Goal: Transaction & Acquisition: Purchase product/service

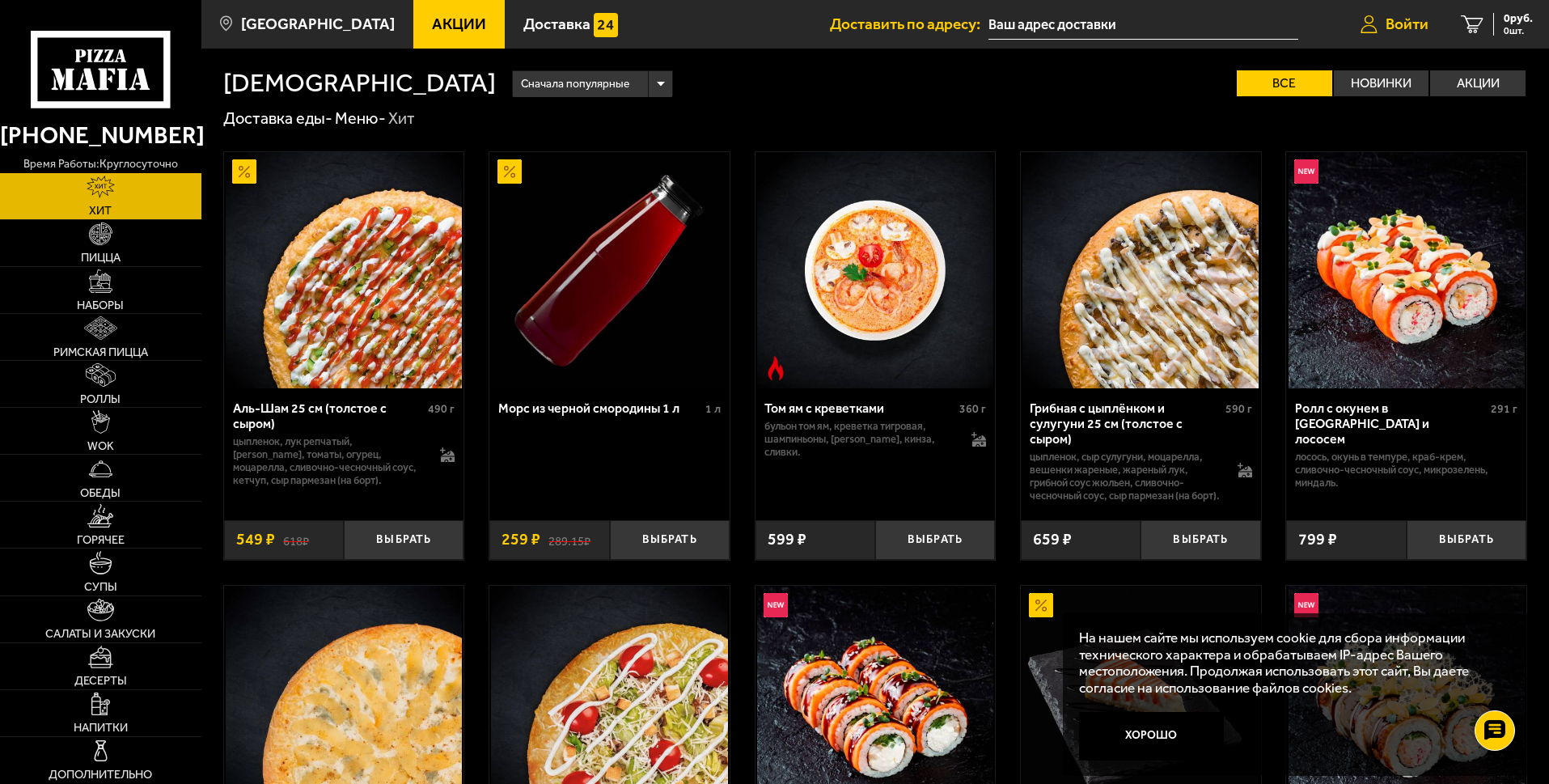
click at [1403, 24] on span "Войти" at bounding box center [1407, 23] width 43 height 16
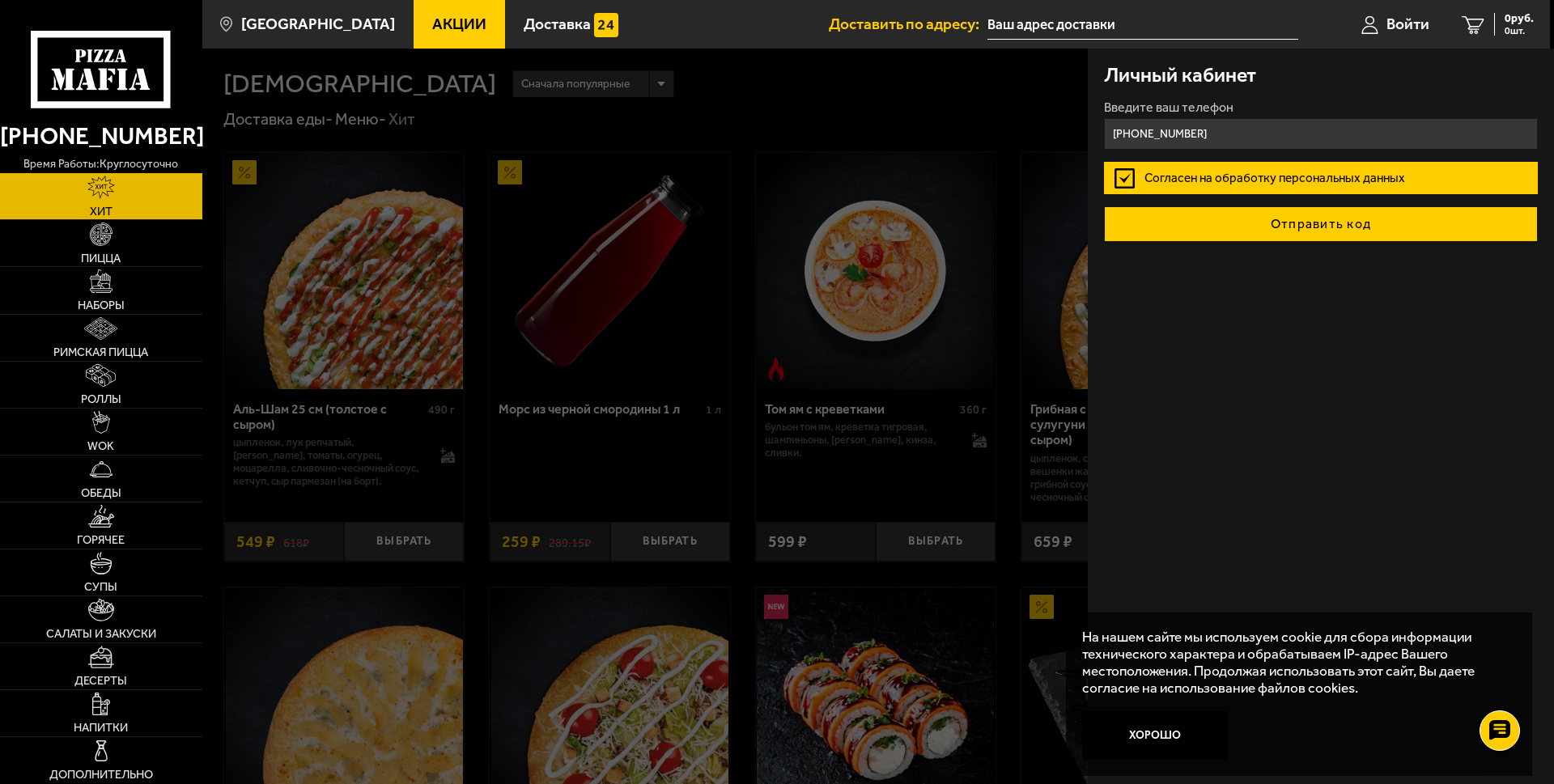
type input "[PHONE_NUMBER]"
click at [1325, 223] on button "Отправить код" at bounding box center [1321, 224] width 433 height 36
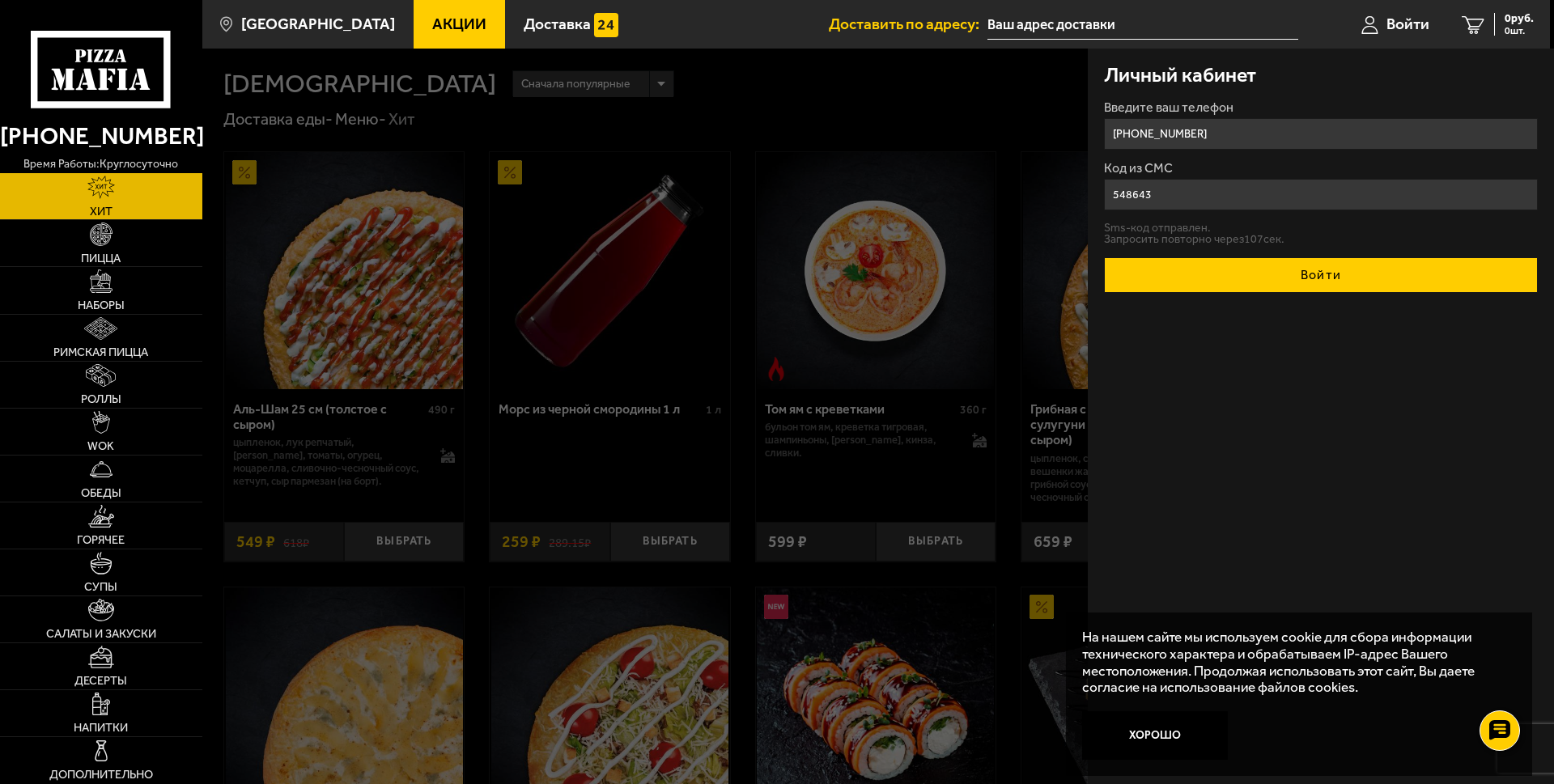
type input "548643"
click at [1346, 279] on button "Войти" at bounding box center [1321, 275] width 433 height 36
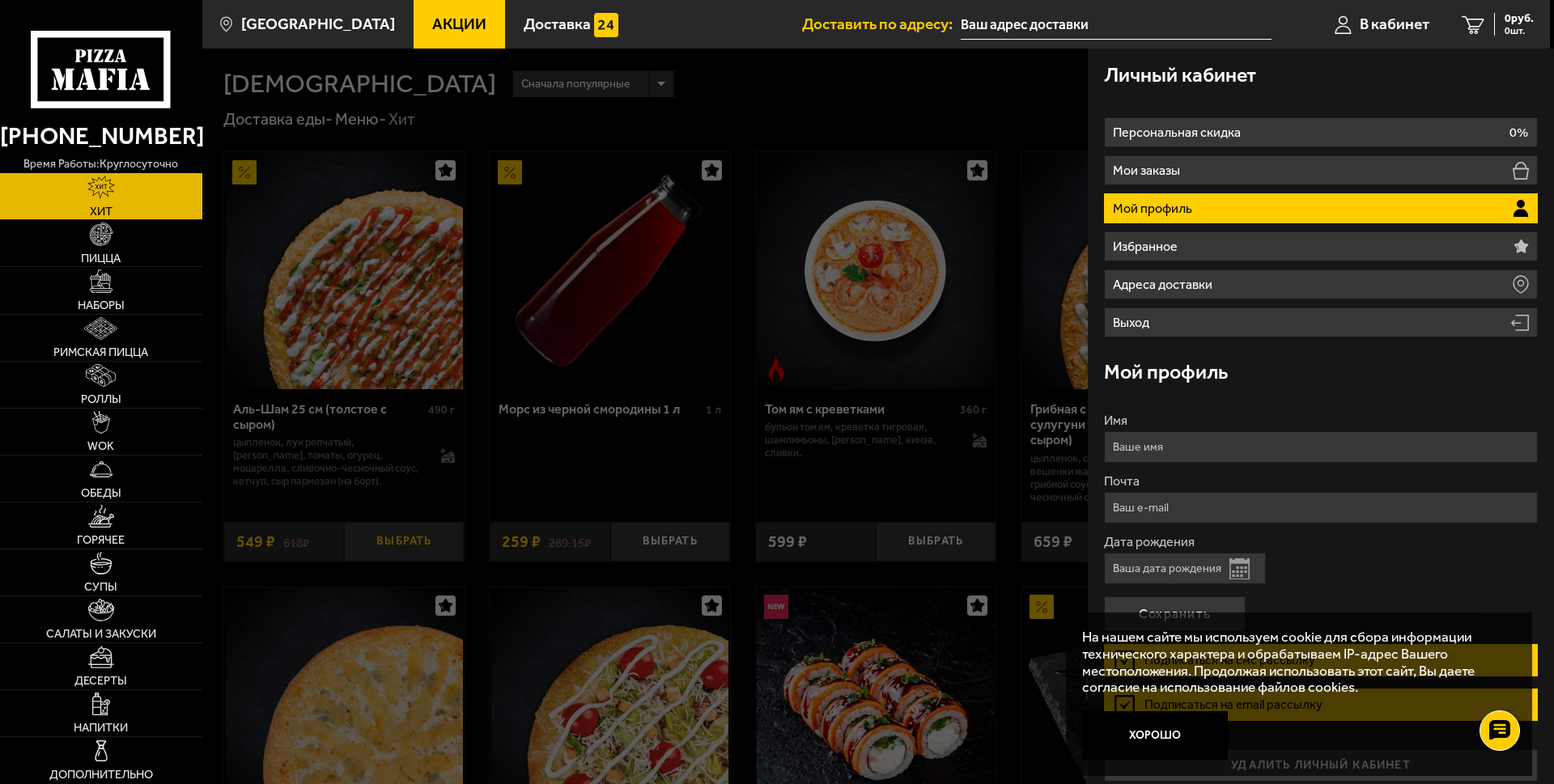
click at [410, 539] on div at bounding box center [980, 440] width 1554 height 784
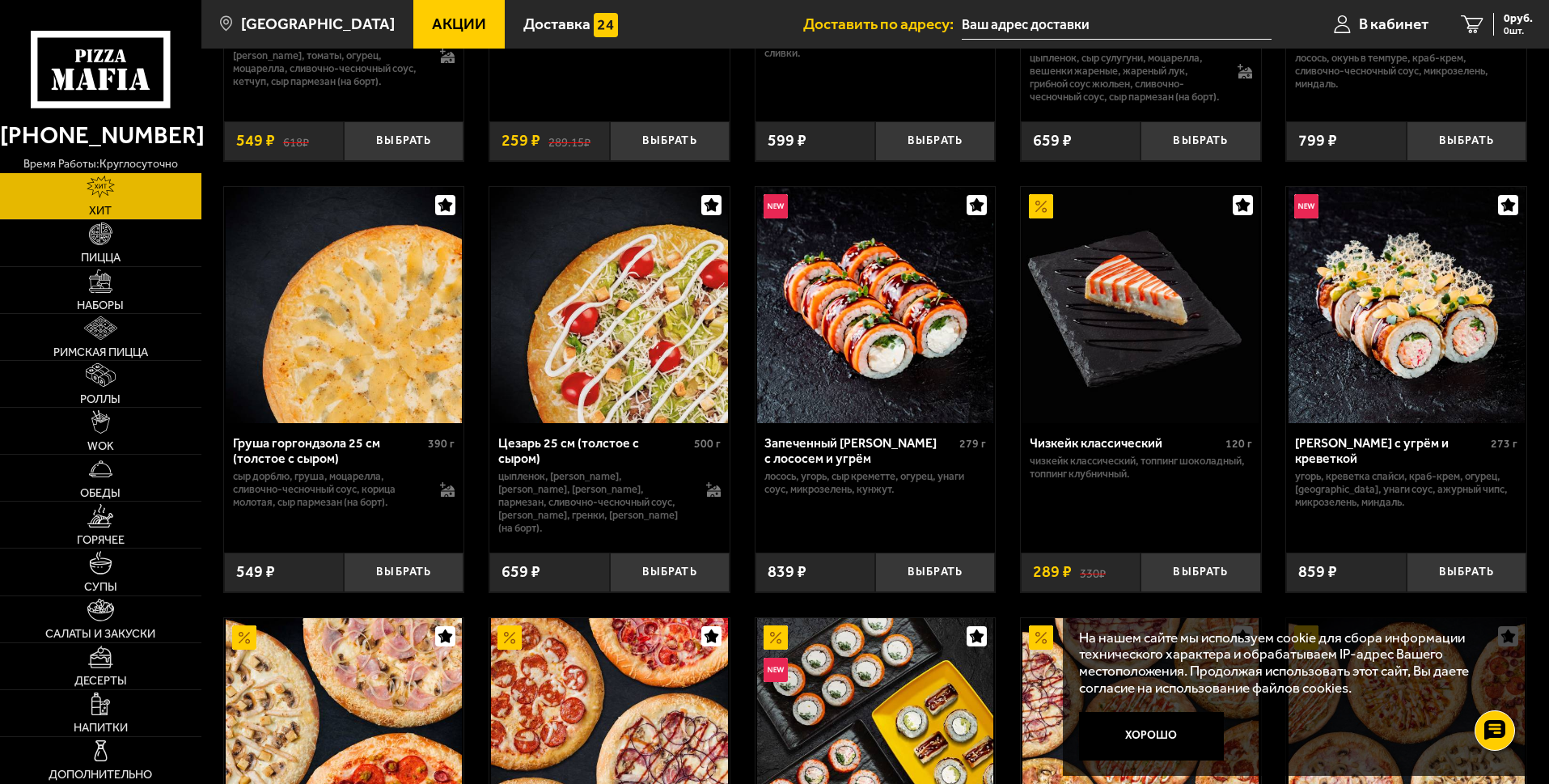
scroll to position [404, 0]
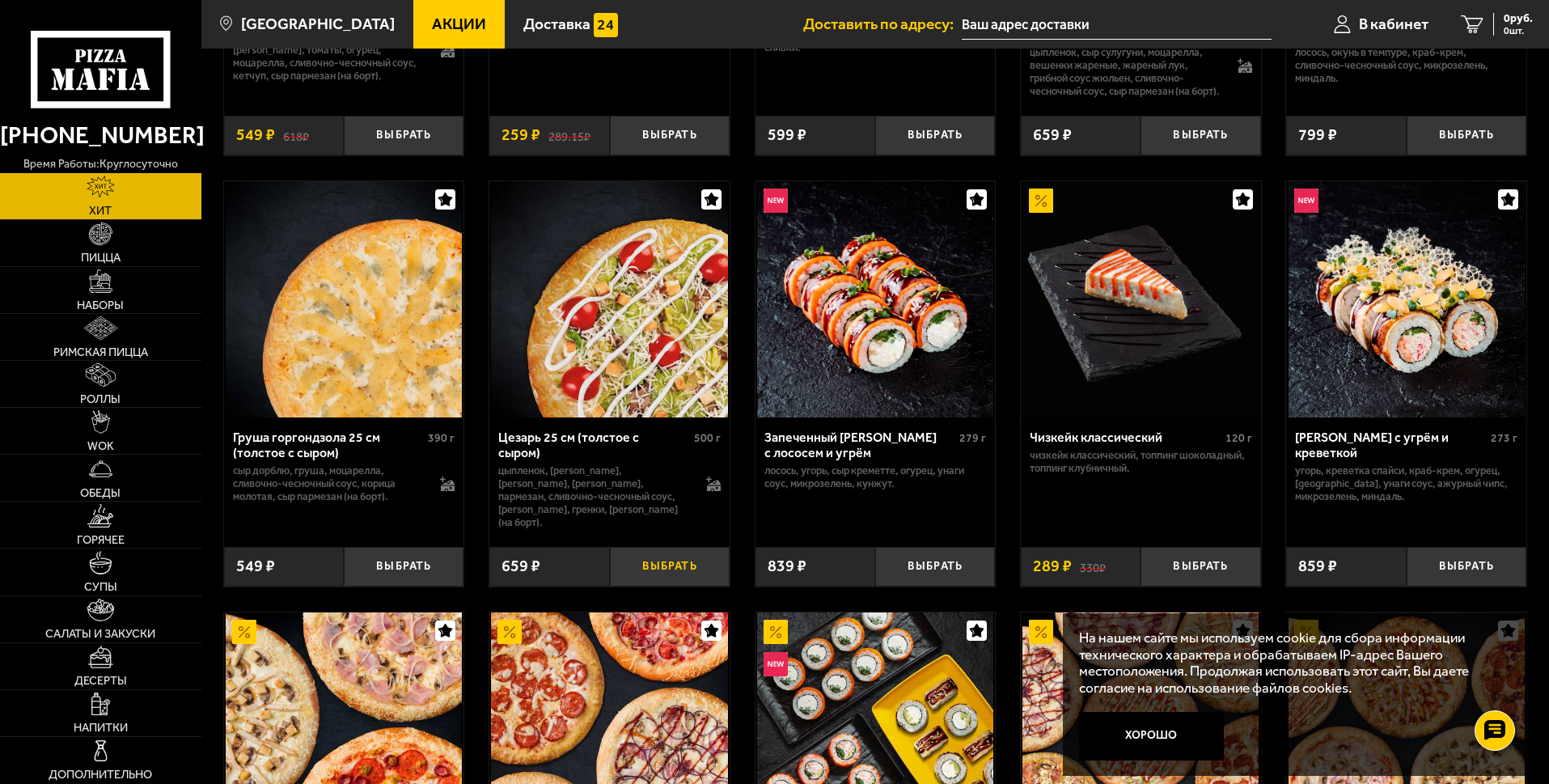
click at [659, 581] on button "Выбрать" at bounding box center [670, 567] width 119 height 40
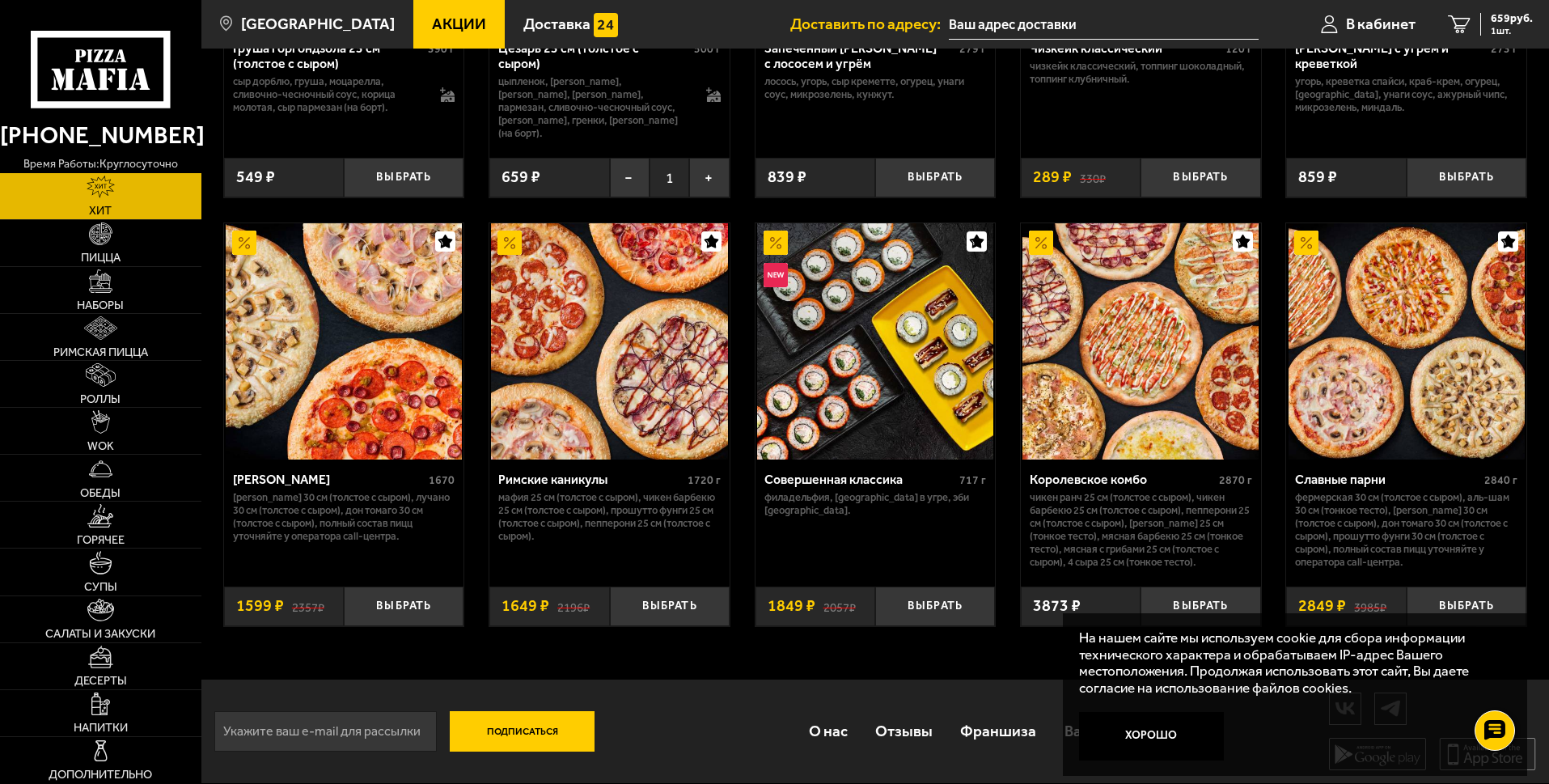
scroll to position [797, 0]
click at [1125, 731] on button "Хорошо" at bounding box center [1151, 736] width 145 height 48
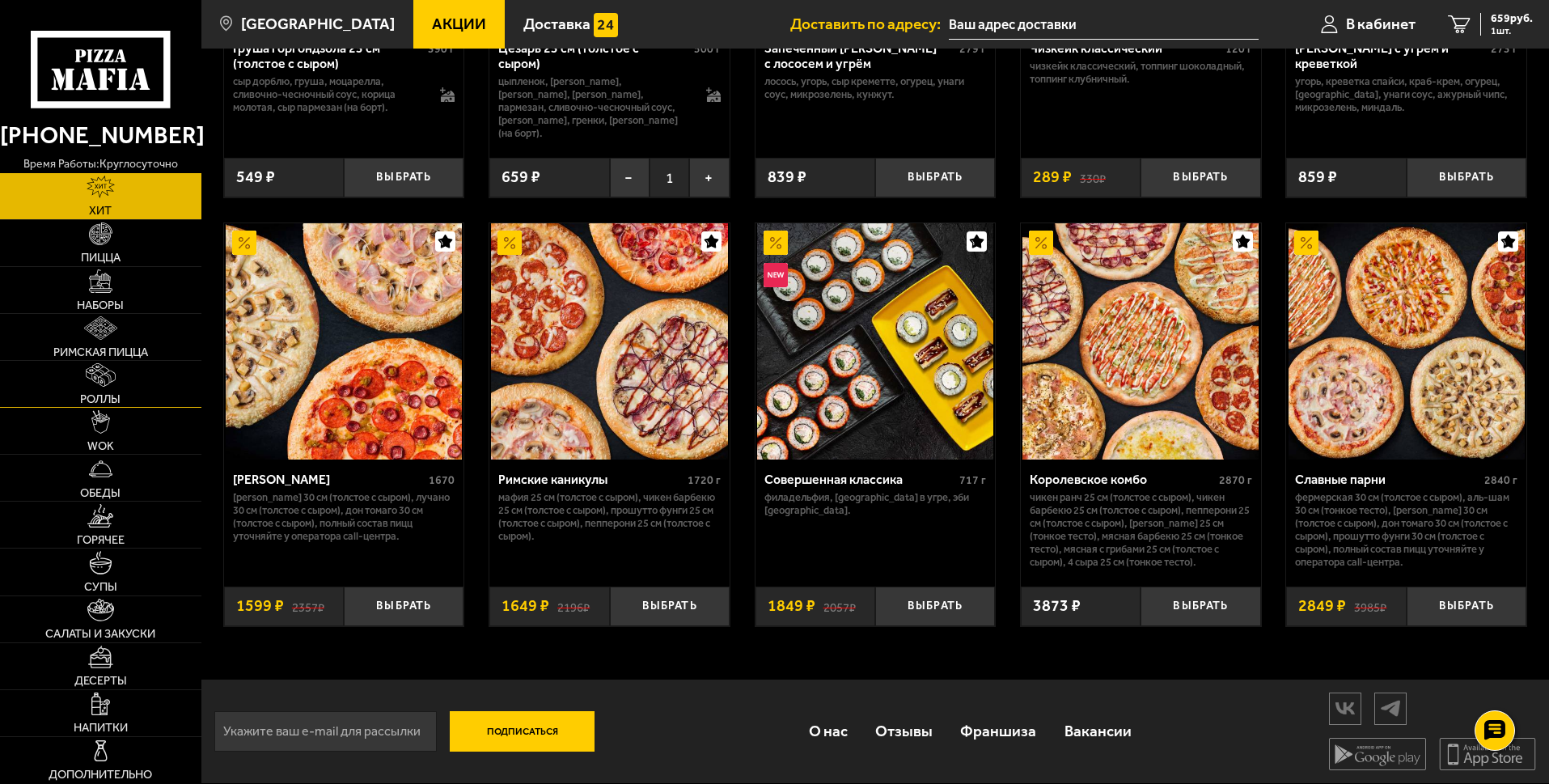
click at [112, 397] on span "Роллы" at bounding box center [100, 399] width 41 height 12
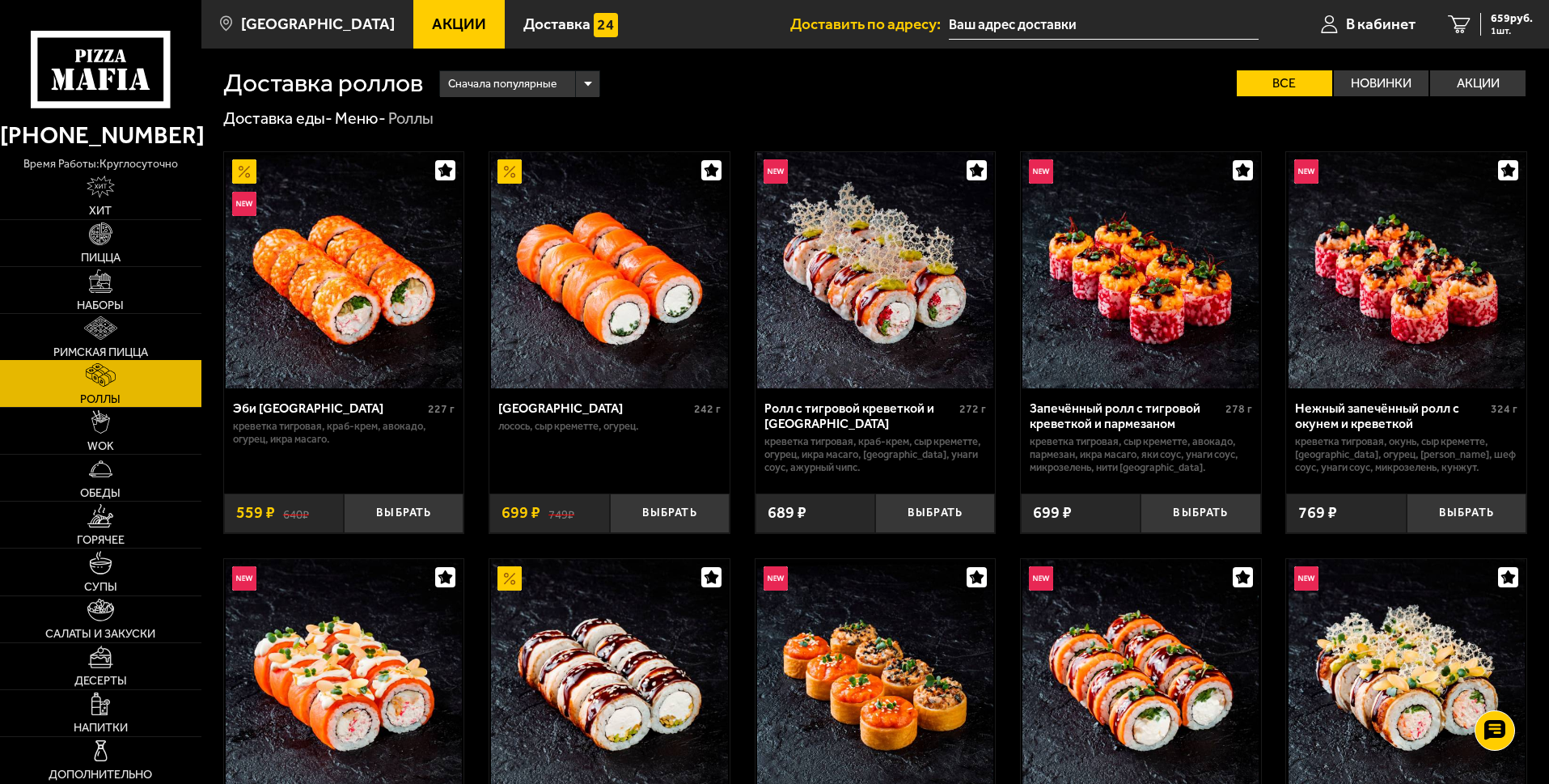
click at [131, 314] on link "Римская пицца" at bounding box center [100, 337] width 202 height 46
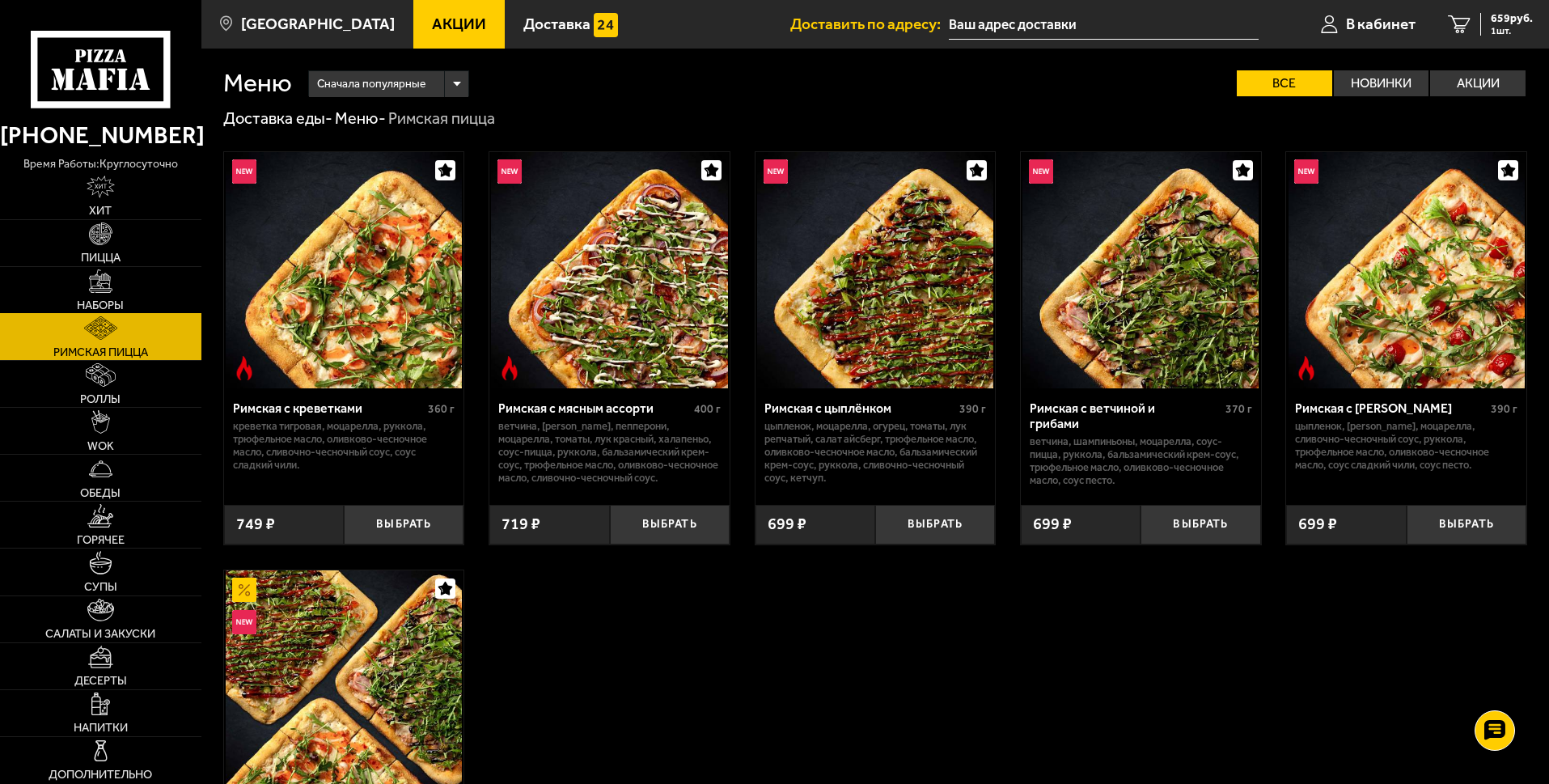
click at [132, 295] on link "Наборы" at bounding box center [100, 290] width 202 height 46
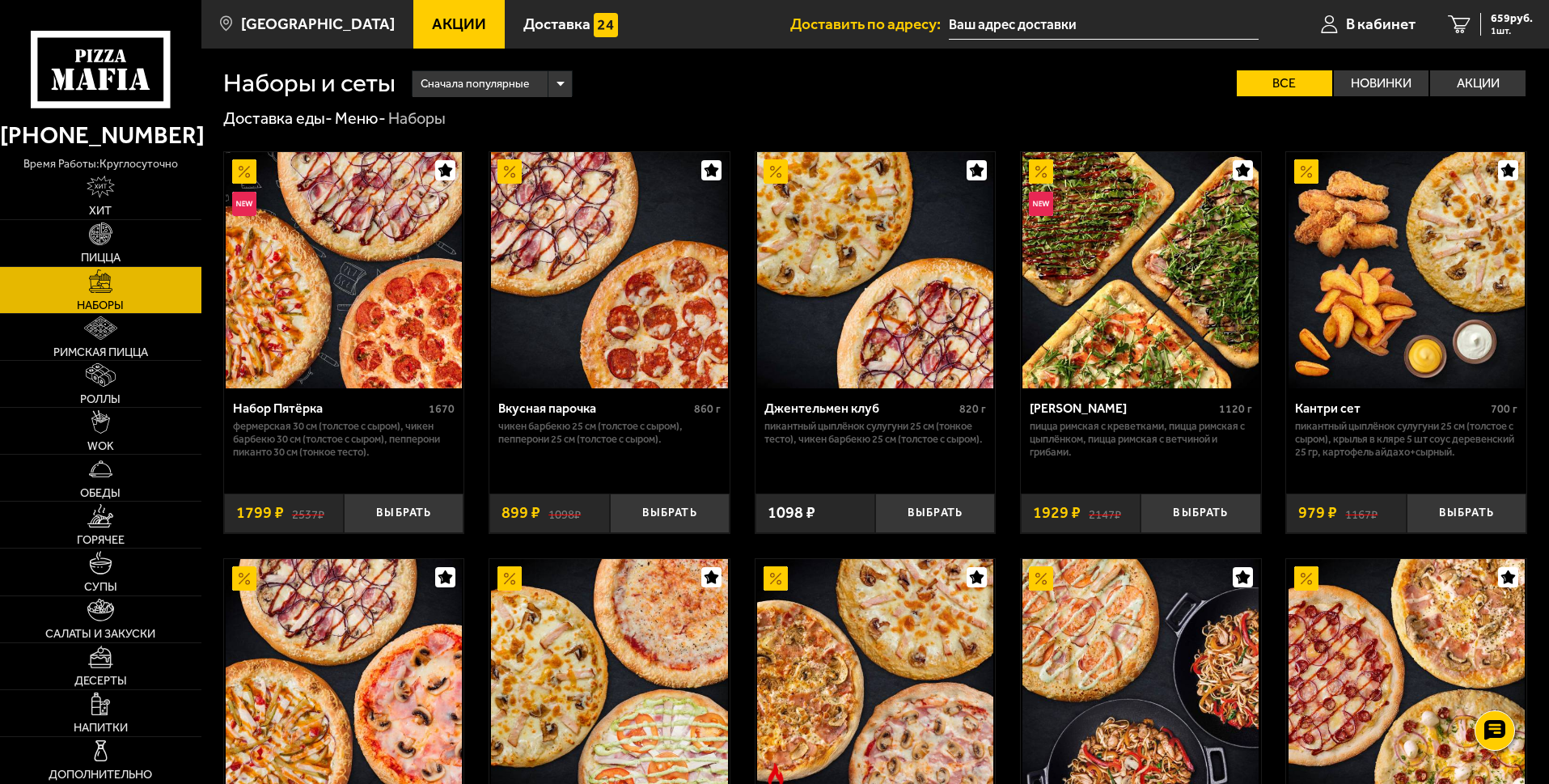
click at [453, 25] on span "Акции" at bounding box center [459, 23] width 54 height 16
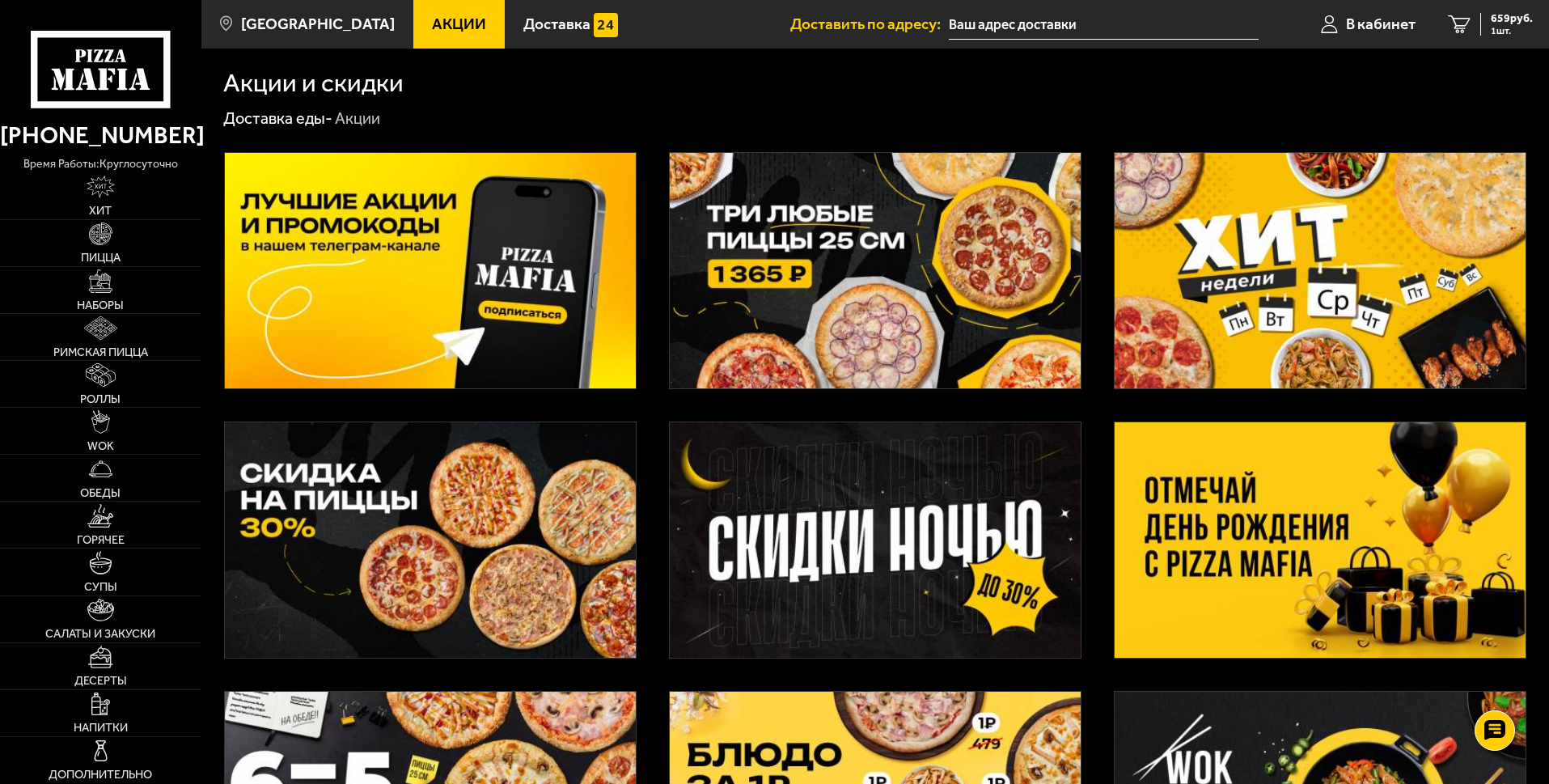
click at [1368, 281] on img at bounding box center [1319, 270] width 411 height 236
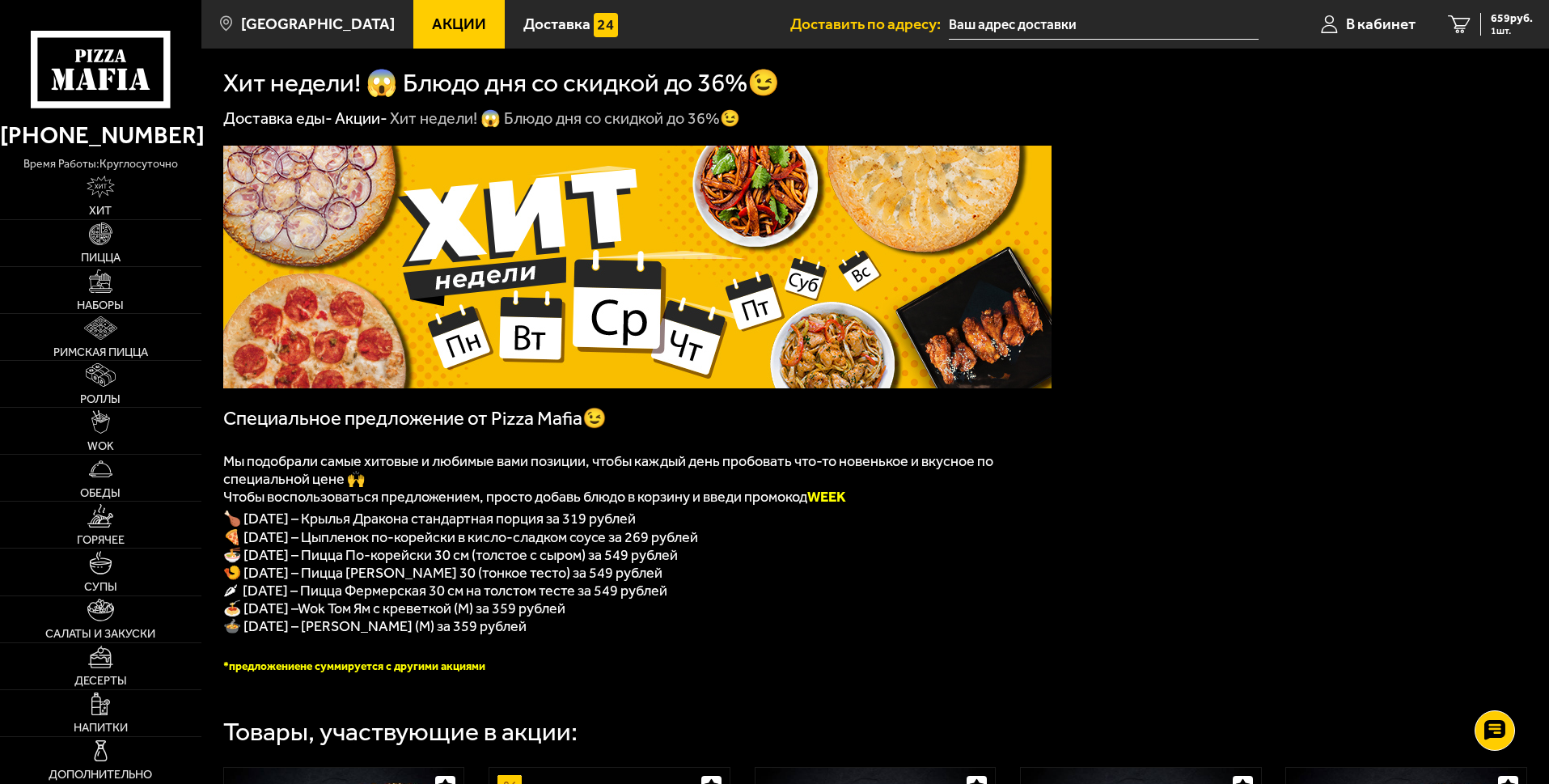
click at [426, 44] on link "Акции" at bounding box center [459, 24] width 91 height 48
